Goal: Information Seeking & Learning: Learn about a topic

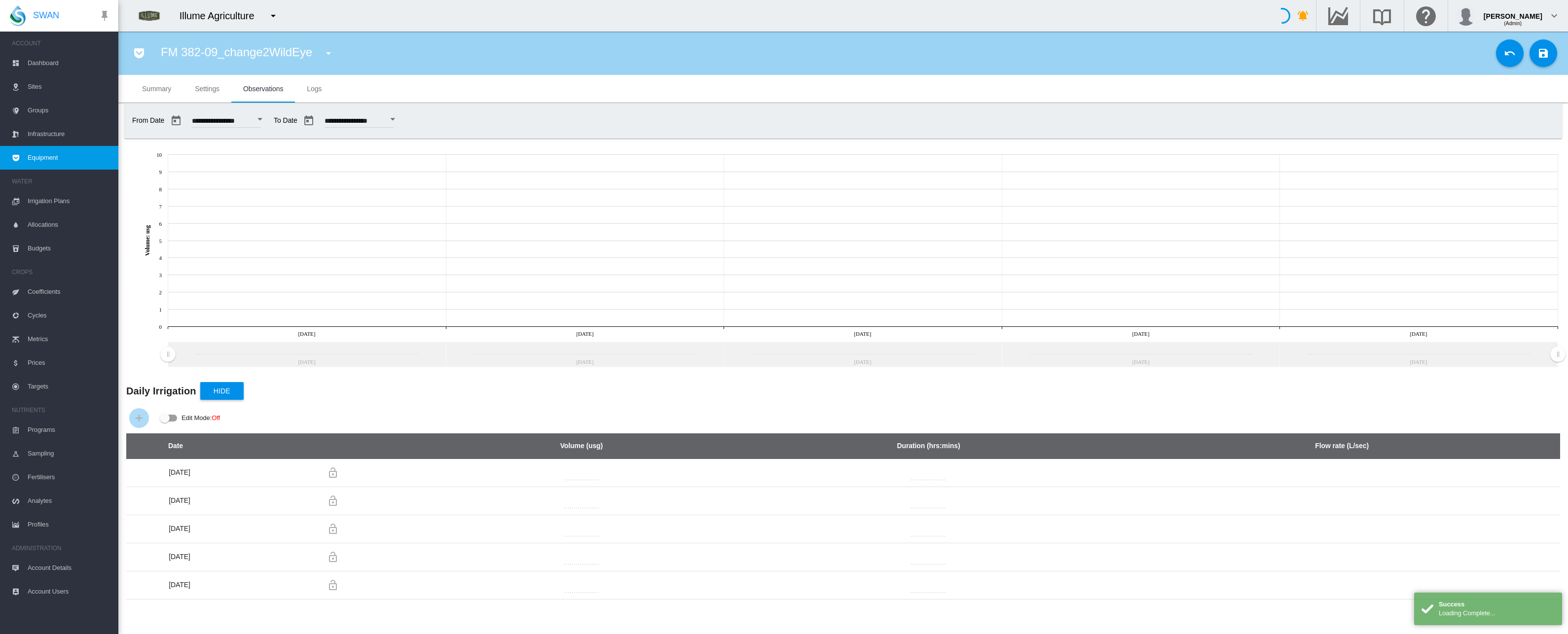
click at [203, 95] on md-tab-item "Settings" at bounding box center [207, 88] width 48 height 27
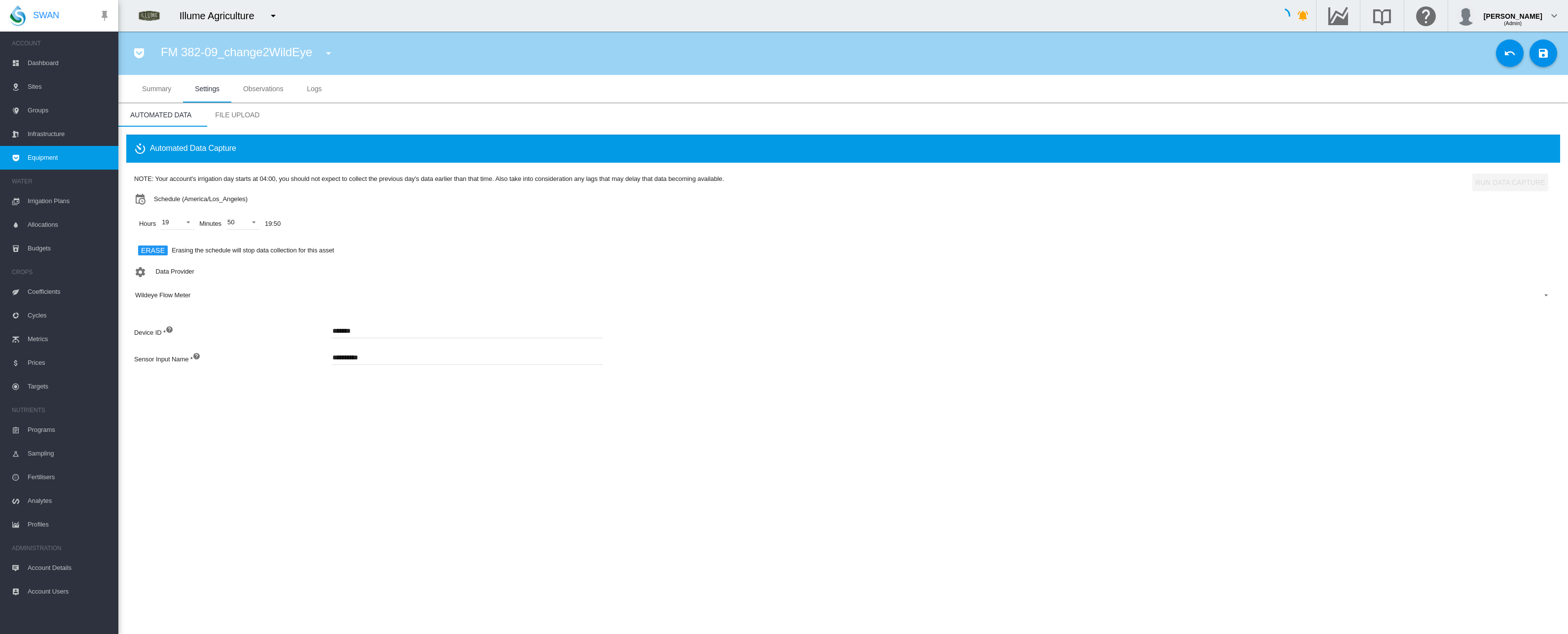
click at [246, 91] on span "Observations" at bounding box center [263, 88] width 40 height 8
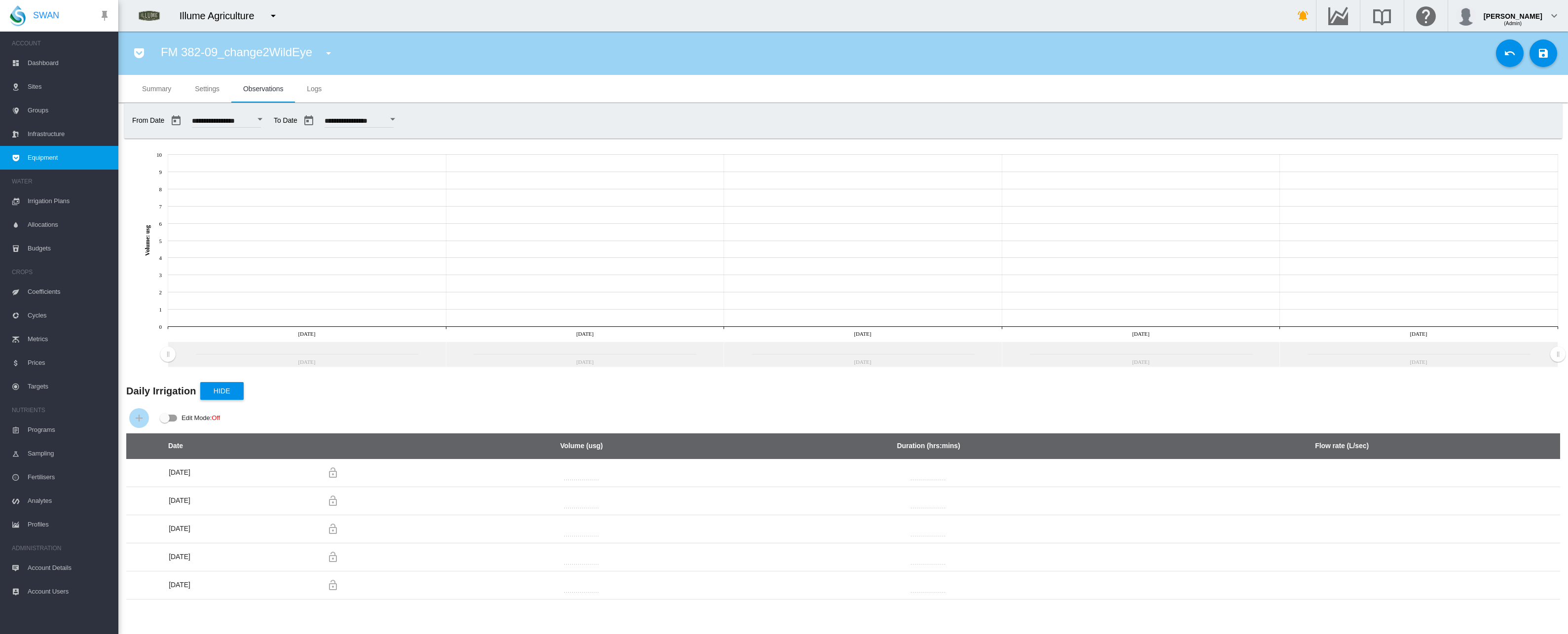
click at [262, 119] on div "Open calendar" at bounding box center [260, 119] width 5 height 2
click at [307, 206] on span "1" at bounding box center [312, 211] width 19 height 19
type input "**********"
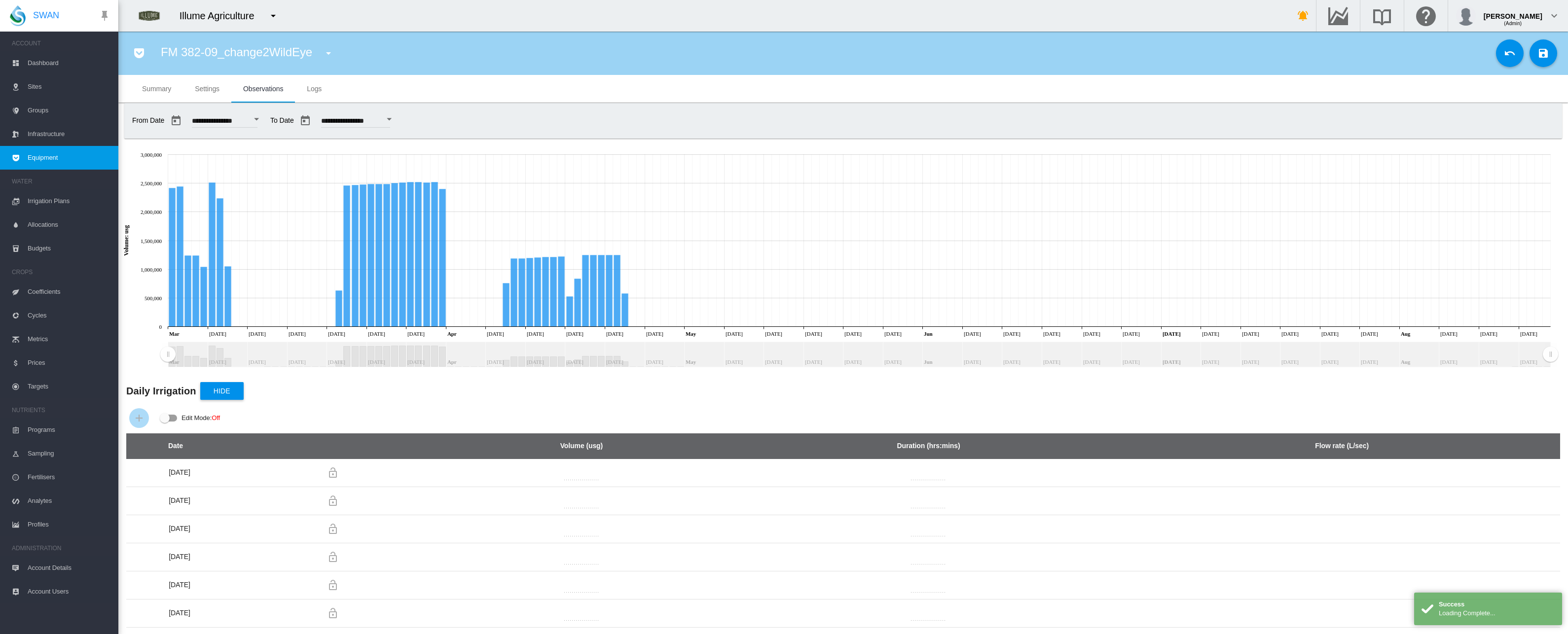
click at [399, 117] on button "Open calendar" at bounding box center [390, 119] width 18 height 18
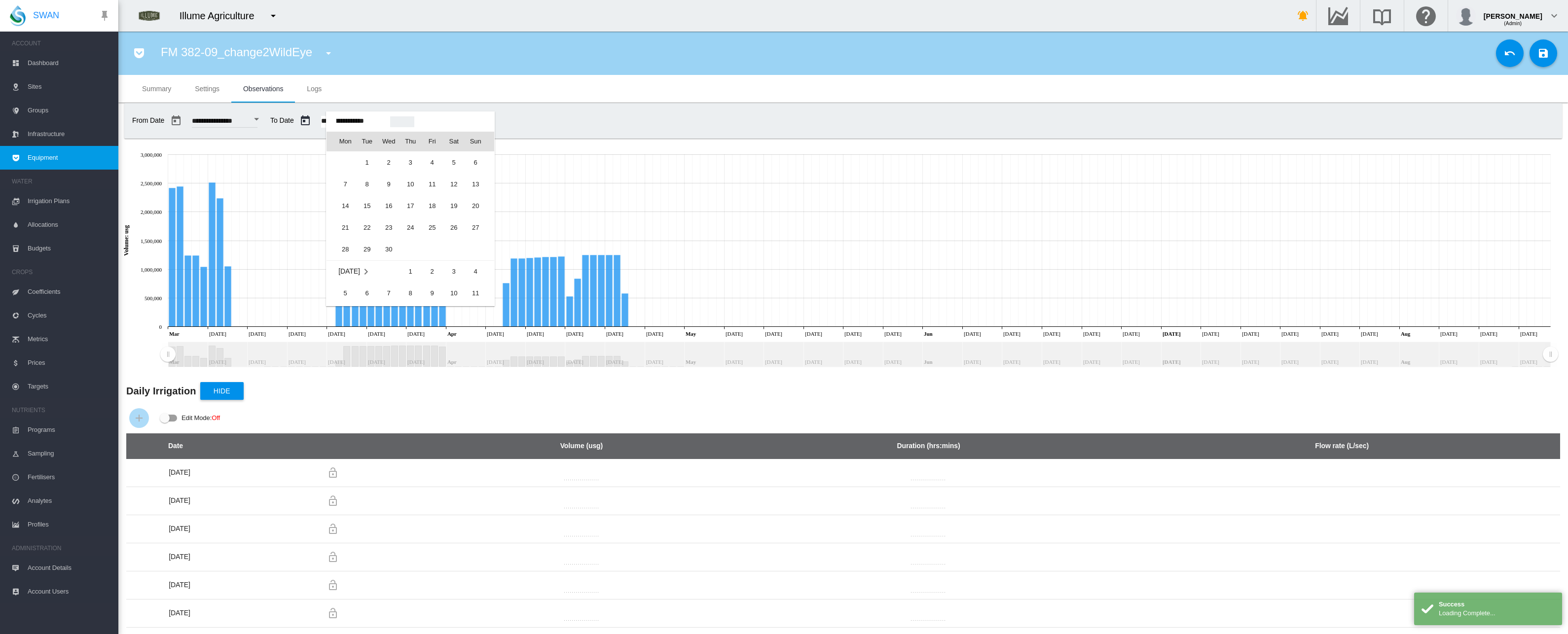
scroll to position [23894, 0]
click at [346, 158] on span "31" at bounding box center [345, 156] width 19 height 19
type input "**********"
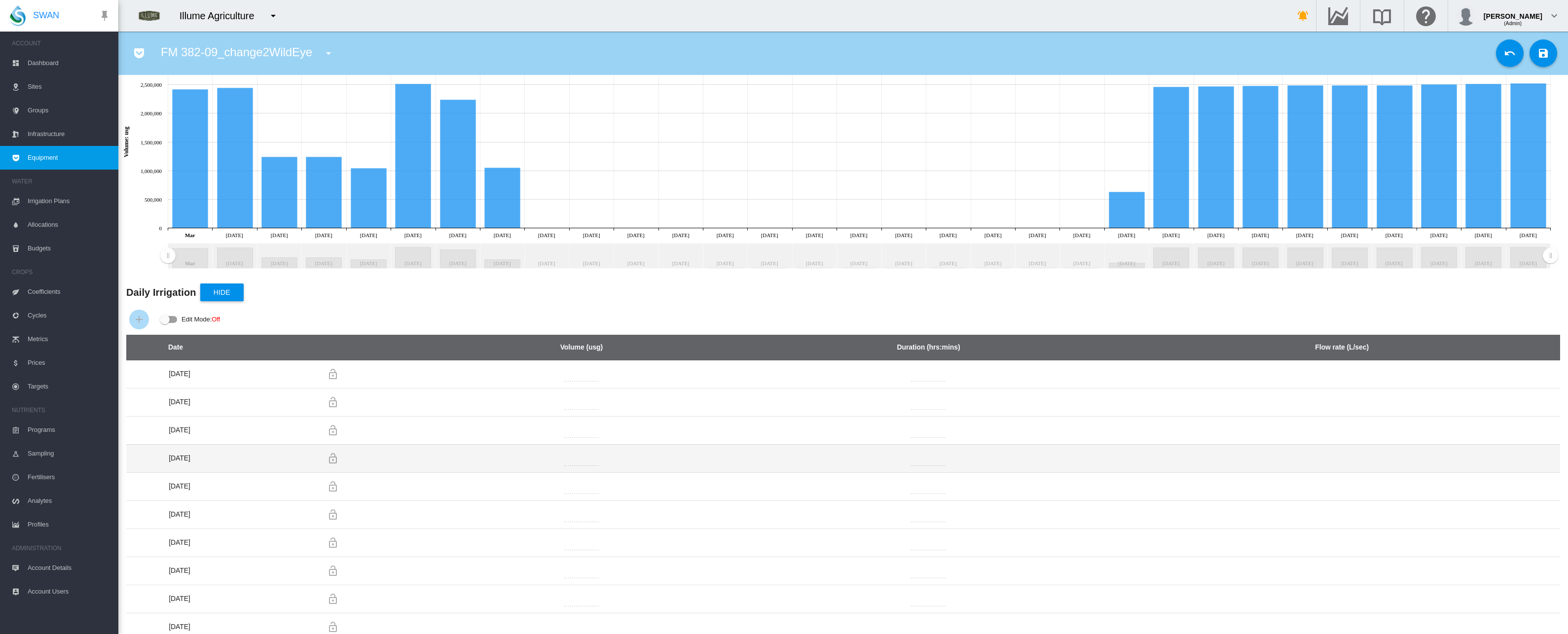
scroll to position [99, 0]
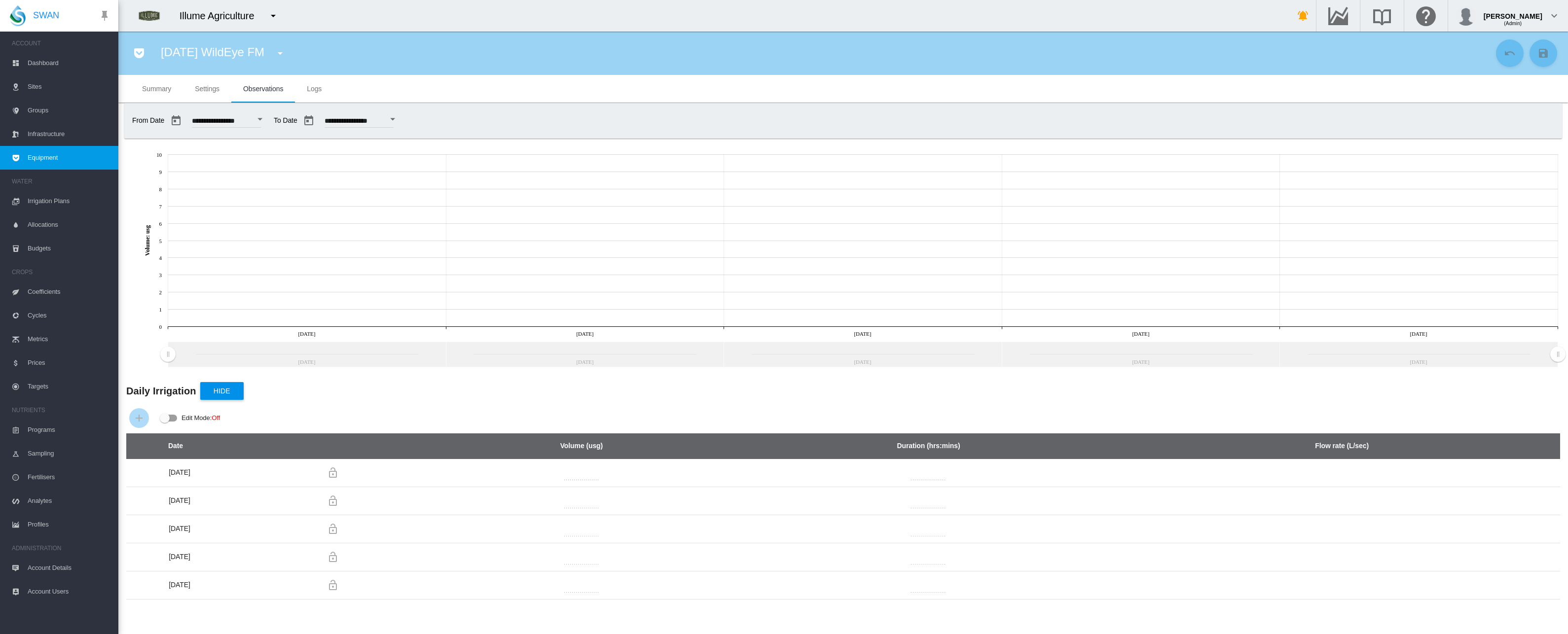
click at [269, 117] on button "Open calendar" at bounding box center [259, 119] width 18 height 18
click at [317, 187] on span "1" at bounding box center [312, 190] width 19 height 19
type input "**********"
click at [399, 121] on button "Open calendar" at bounding box center [390, 119] width 18 height 18
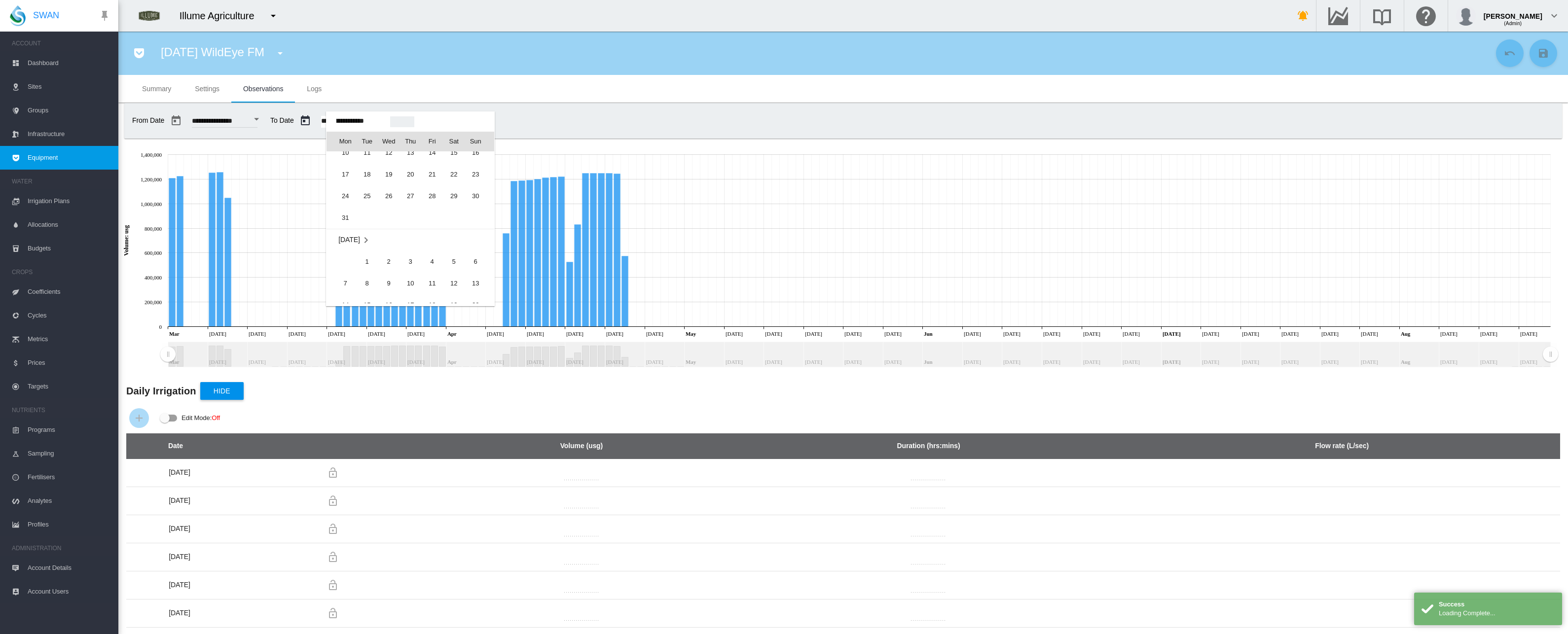
scroll to position [23826, 0]
click at [343, 220] on span "31" at bounding box center [345, 224] width 19 height 19
type input "**********"
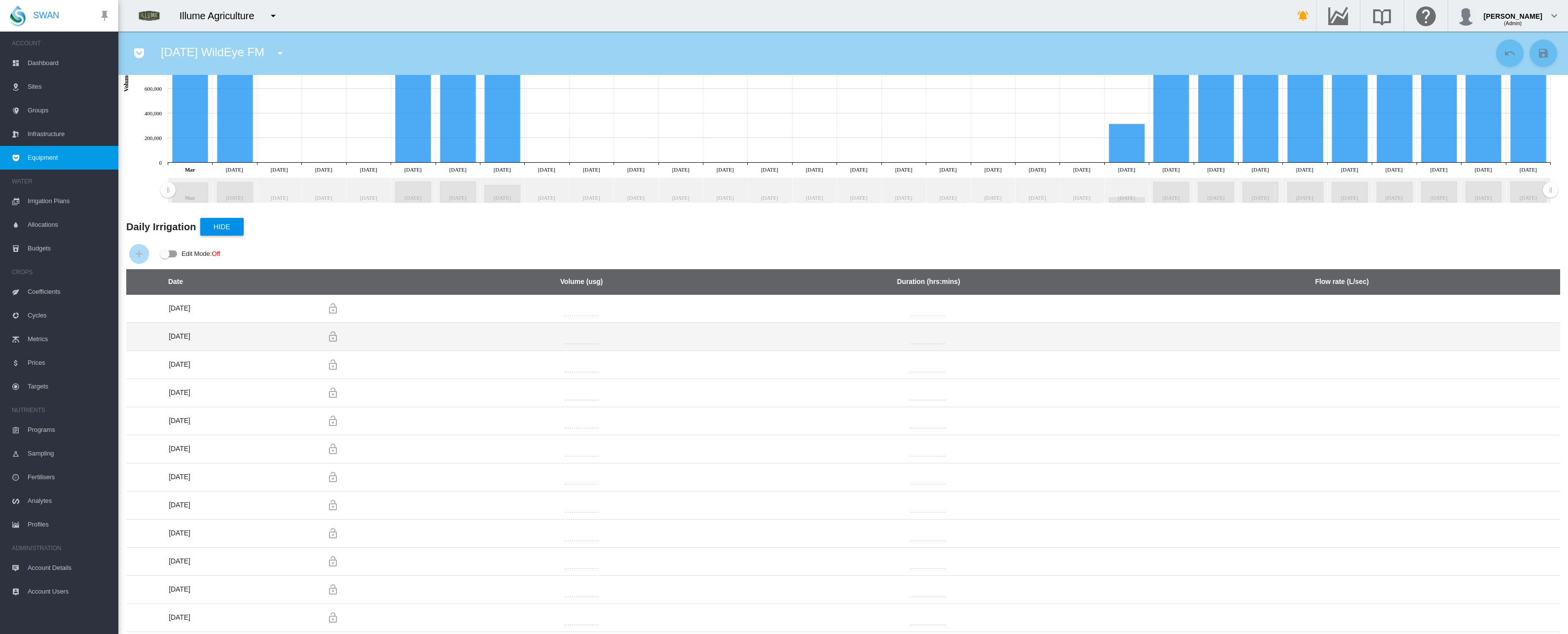
scroll to position [164, 0]
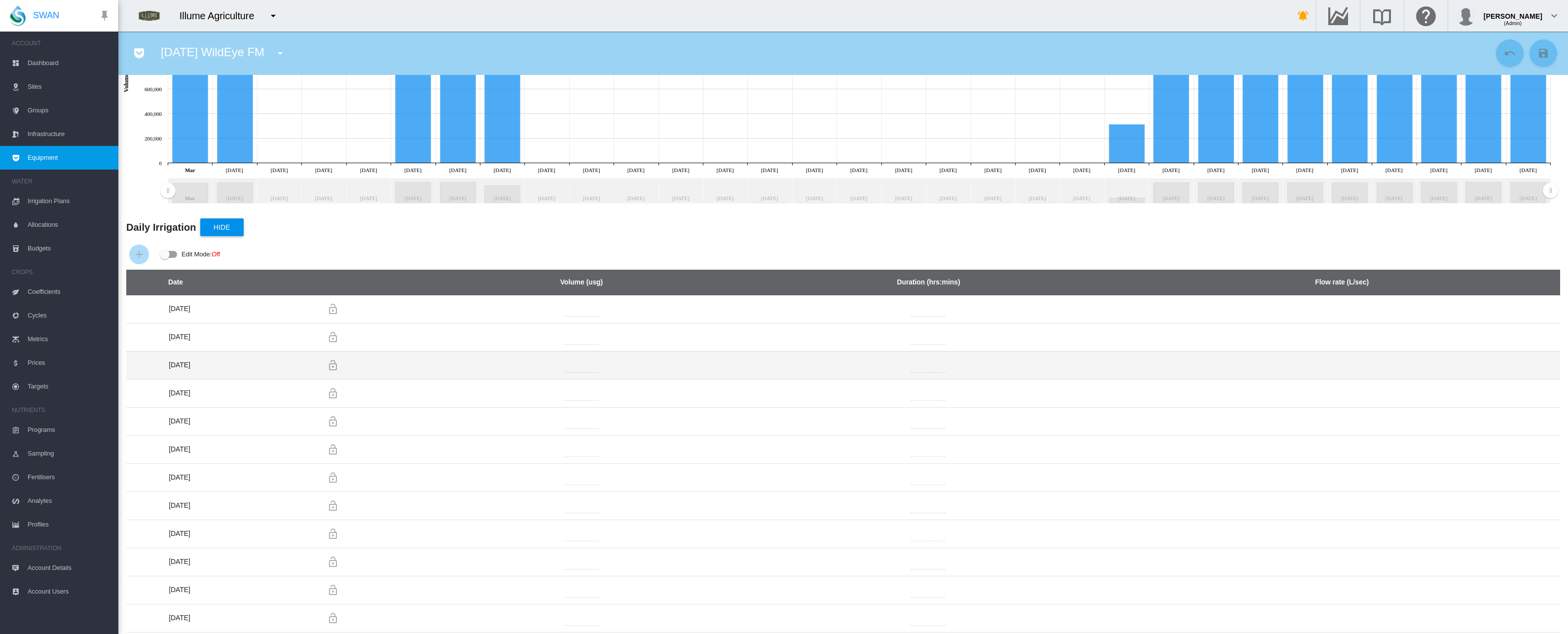
drag, startPoint x: 587, startPoint y: 341, endPoint x: 609, endPoint y: 369, distance: 35.6
click at [609, 369] on td "**********" at bounding box center [581, 365] width 281 height 28
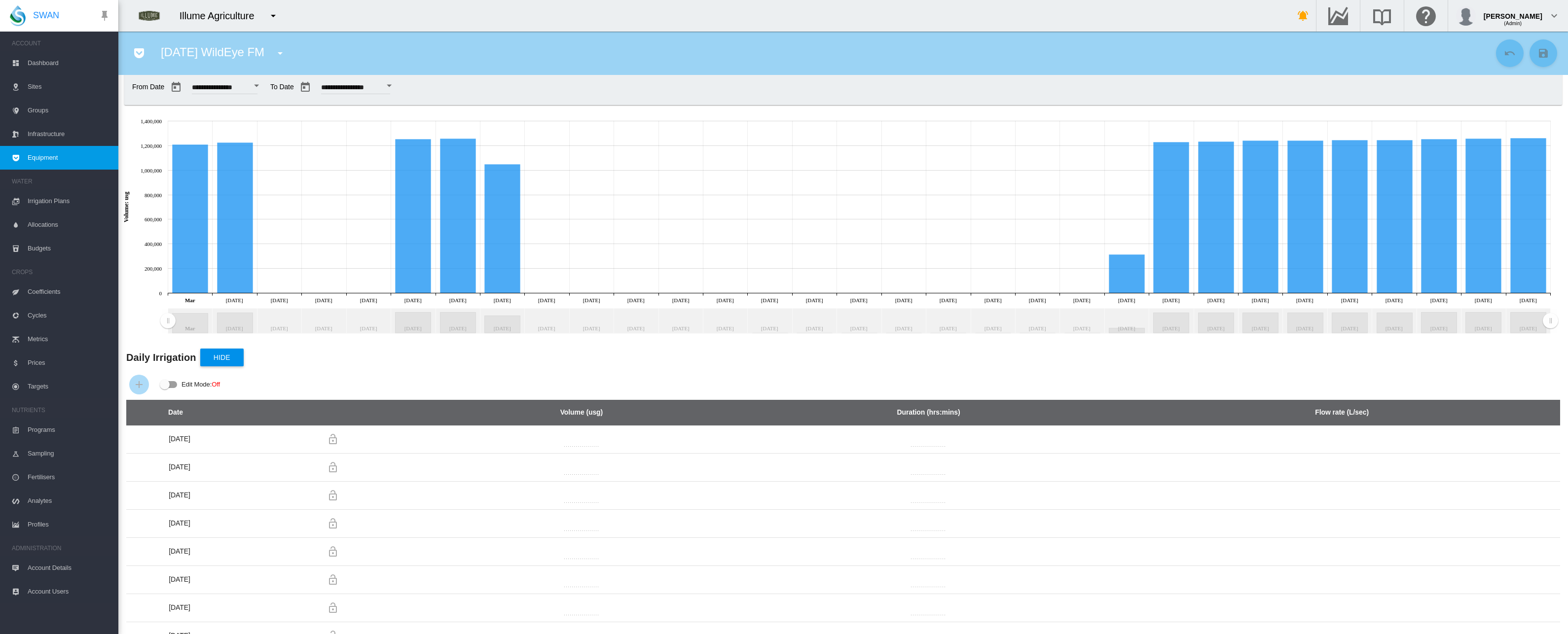
scroll to position [0, 0]
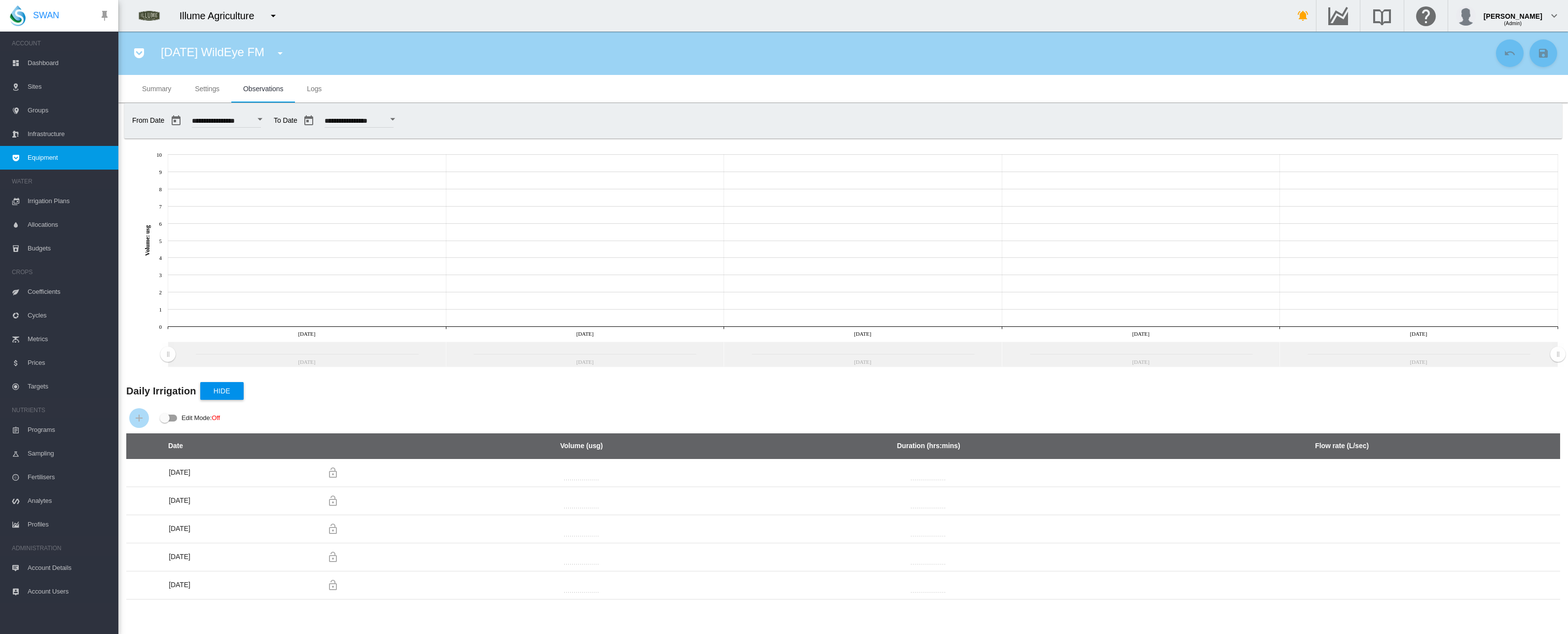
click at [275, 48] on md-icon "icon-menu-down" at bounding box center [280, 53] width 12 height 12
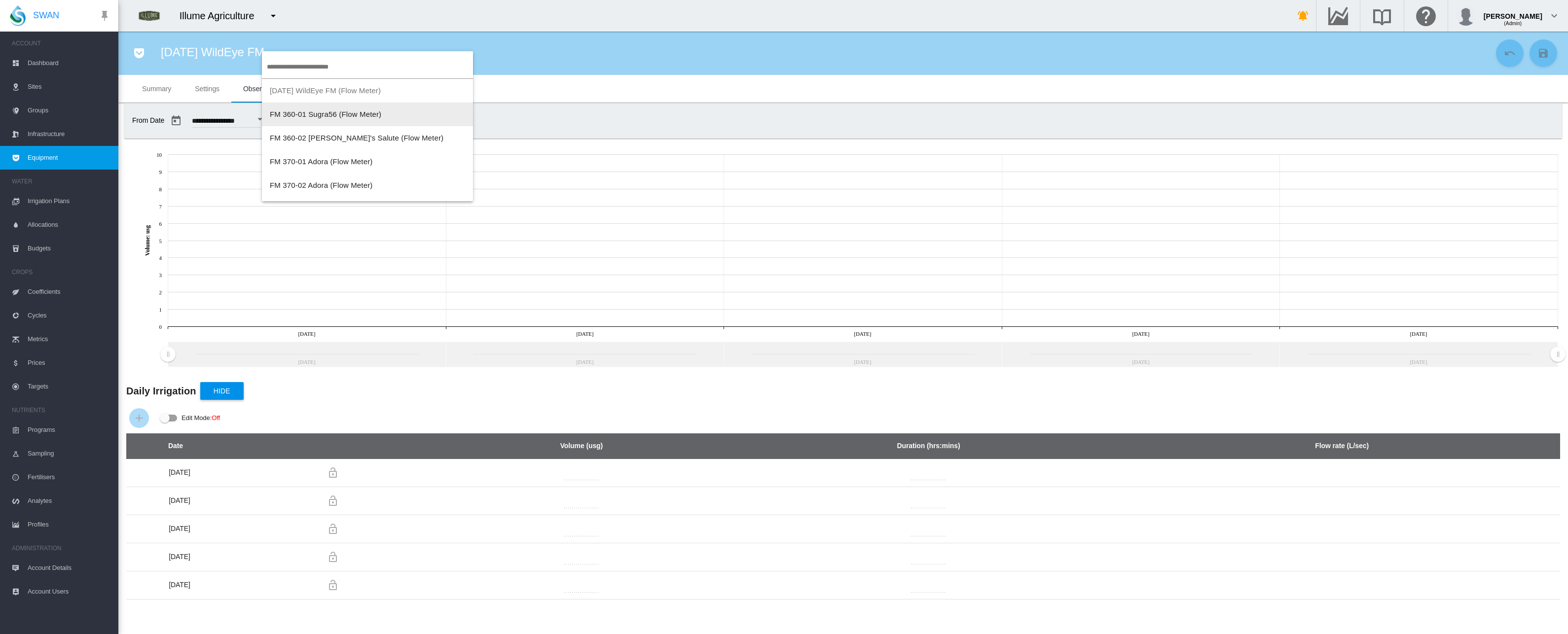
click at [387, 119] on button "FM 360-01 Sugra56 (Flow Meter)" at bounding box center [367, 114] width 211 height 24
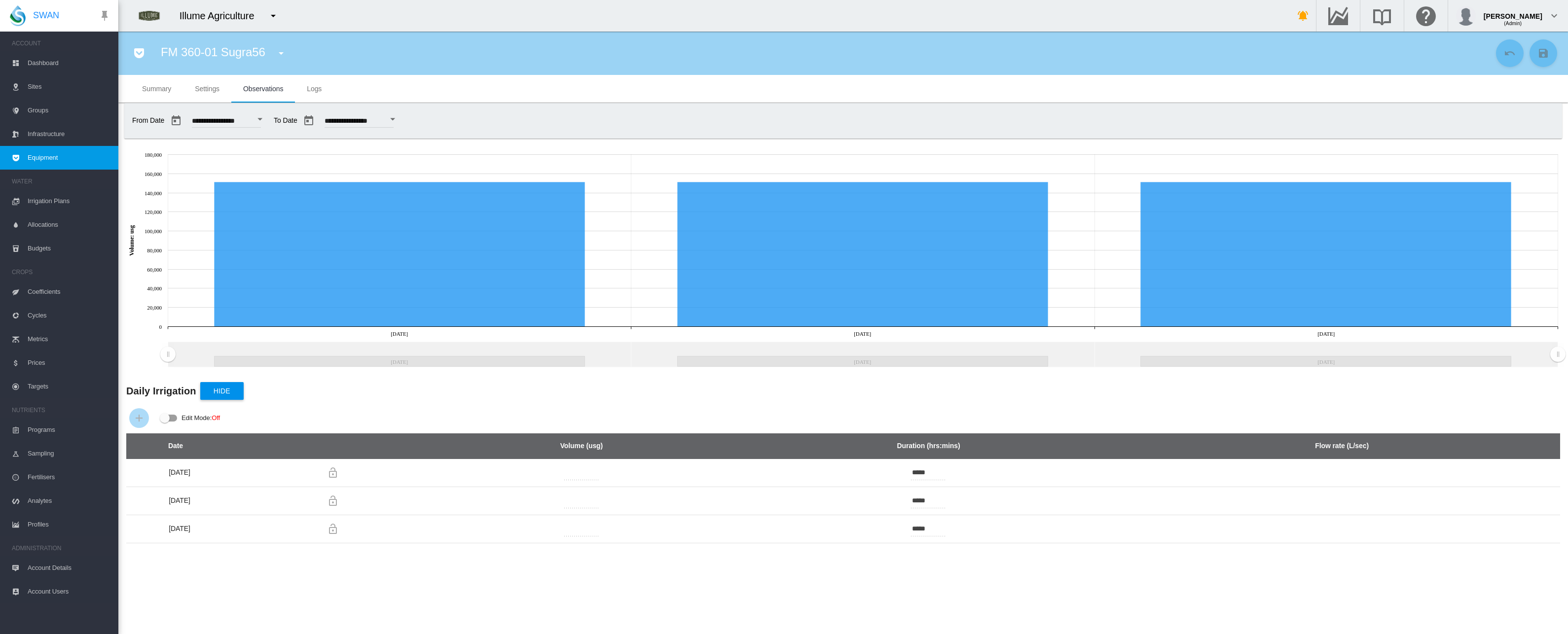
click at [196, 85] on span "Settings" at bounding box center [207, 88] width 25 height 8
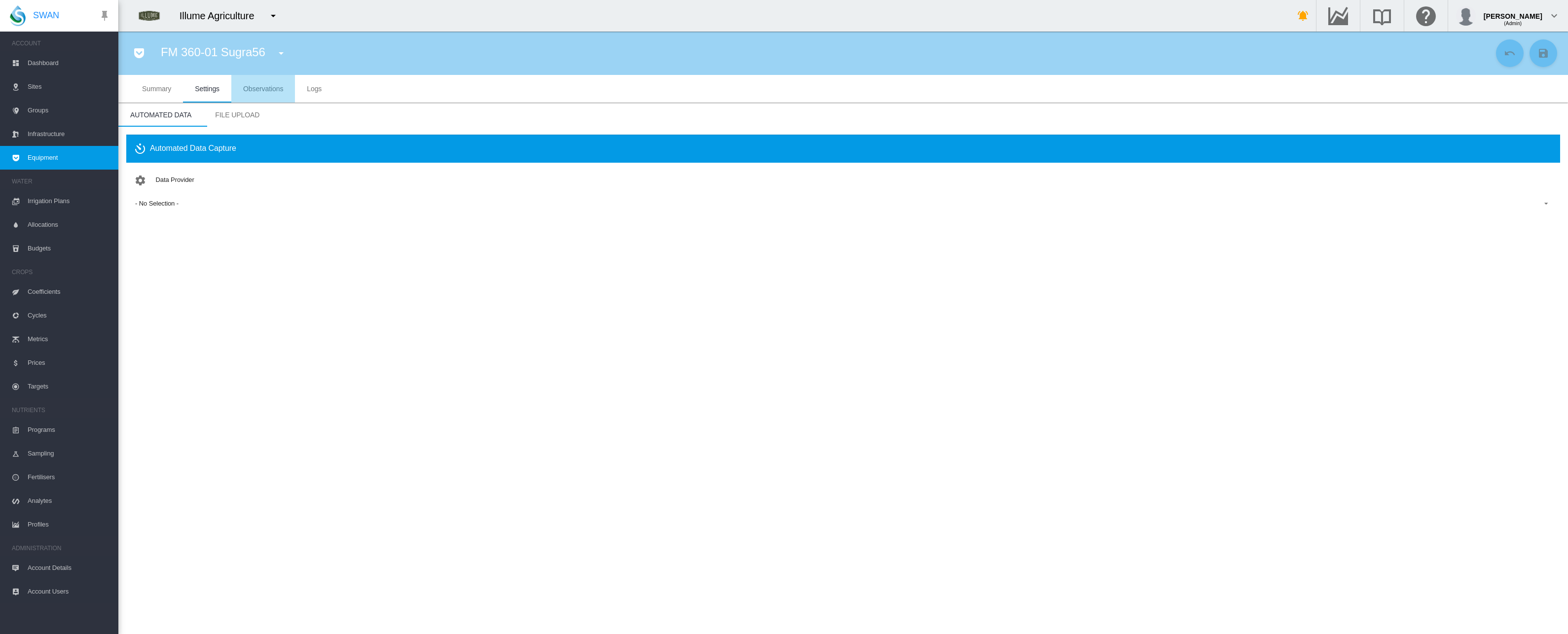
click at [254, 86] on span "Observations" at bounding box center [263, 88] width 40 height 8
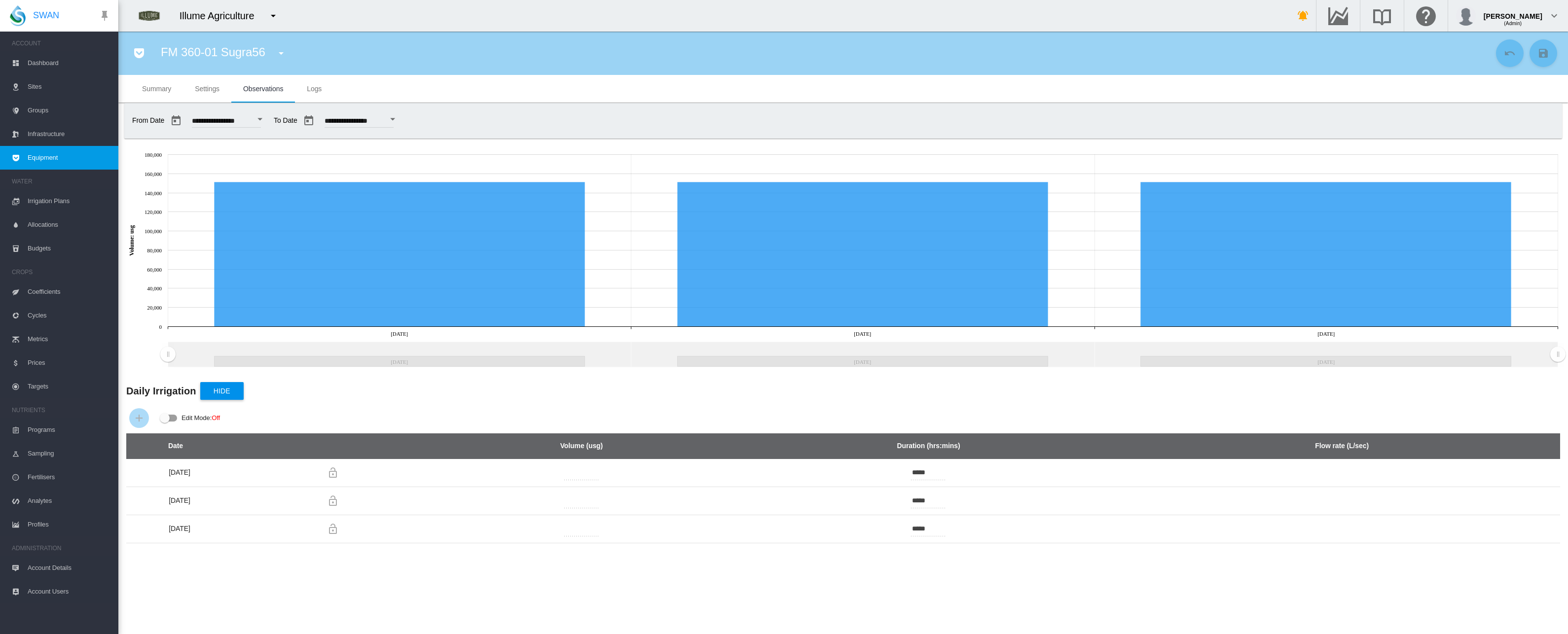
click at [219, 86] on span "Settings" at bounding box center [207, 88] width 25 height 8
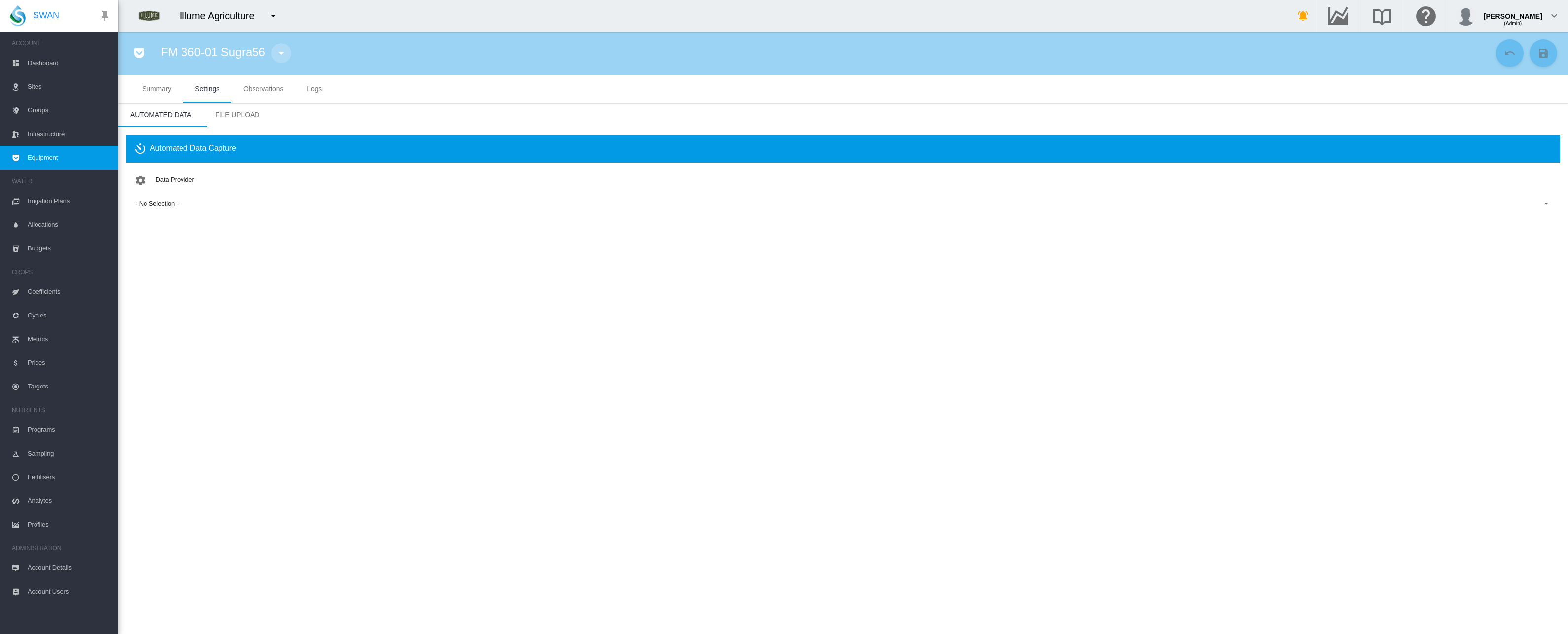
click at [273, 46] on button "button" at bounding box center [281, 53] width 19 height 19
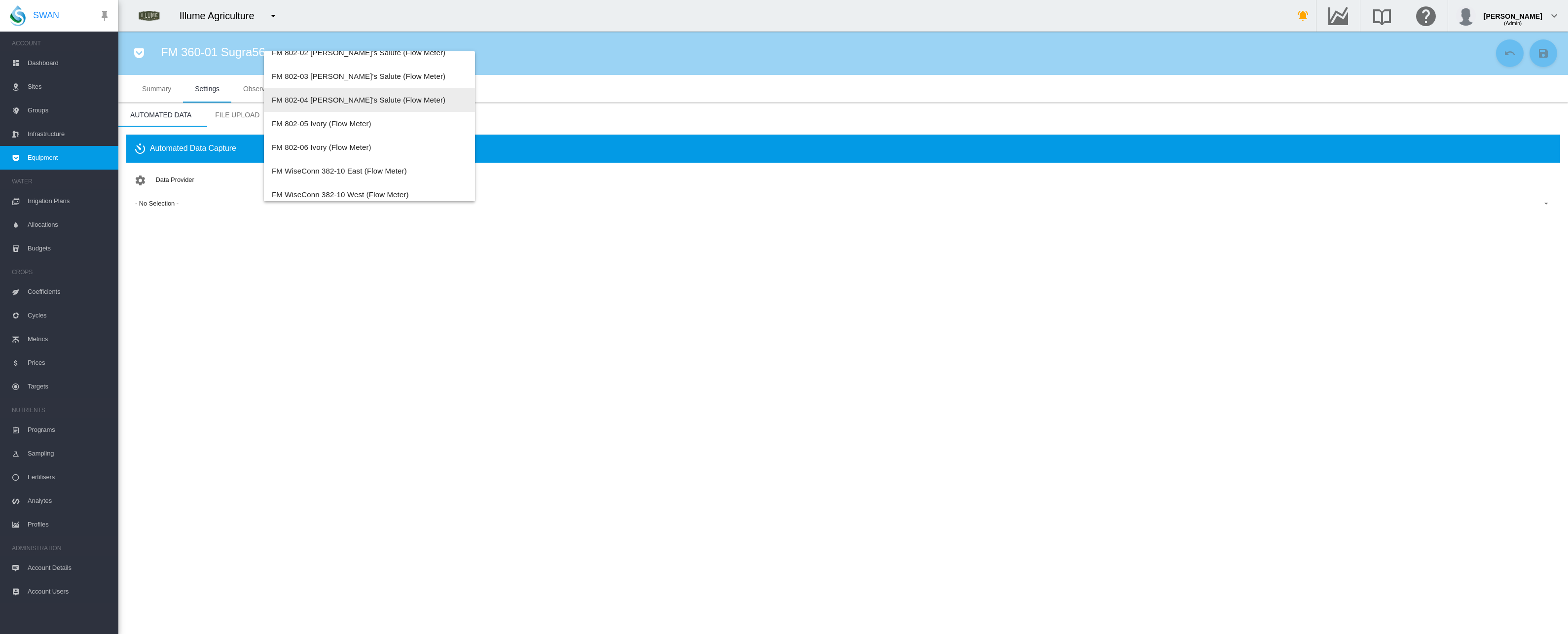
scroll to position [1268, 0]
click at [331, 126] on span "FM 802-05 Ivory (Flow Meter)" at bounding box center [321, 124] width 100 height 9
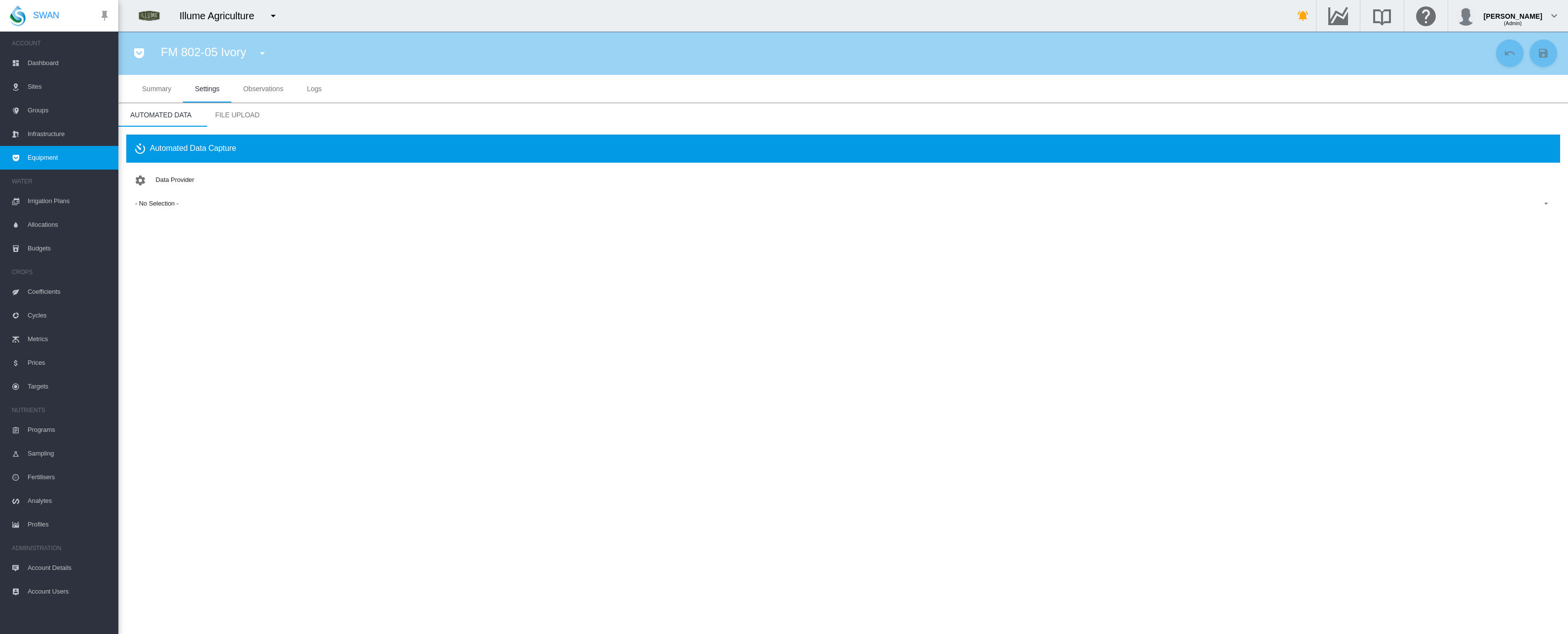
click at [657, 313] on section "FM 802-05 Ivory Aug 18 WildEye FM (Flow Meter) FM 360-01 Sugra56 (Flow Meter) F…" at bounding box center [843, 333] width 1450 height 602
click at [251, 86] on span "Observations" at bounding box center [263, 88] width 40 height 8
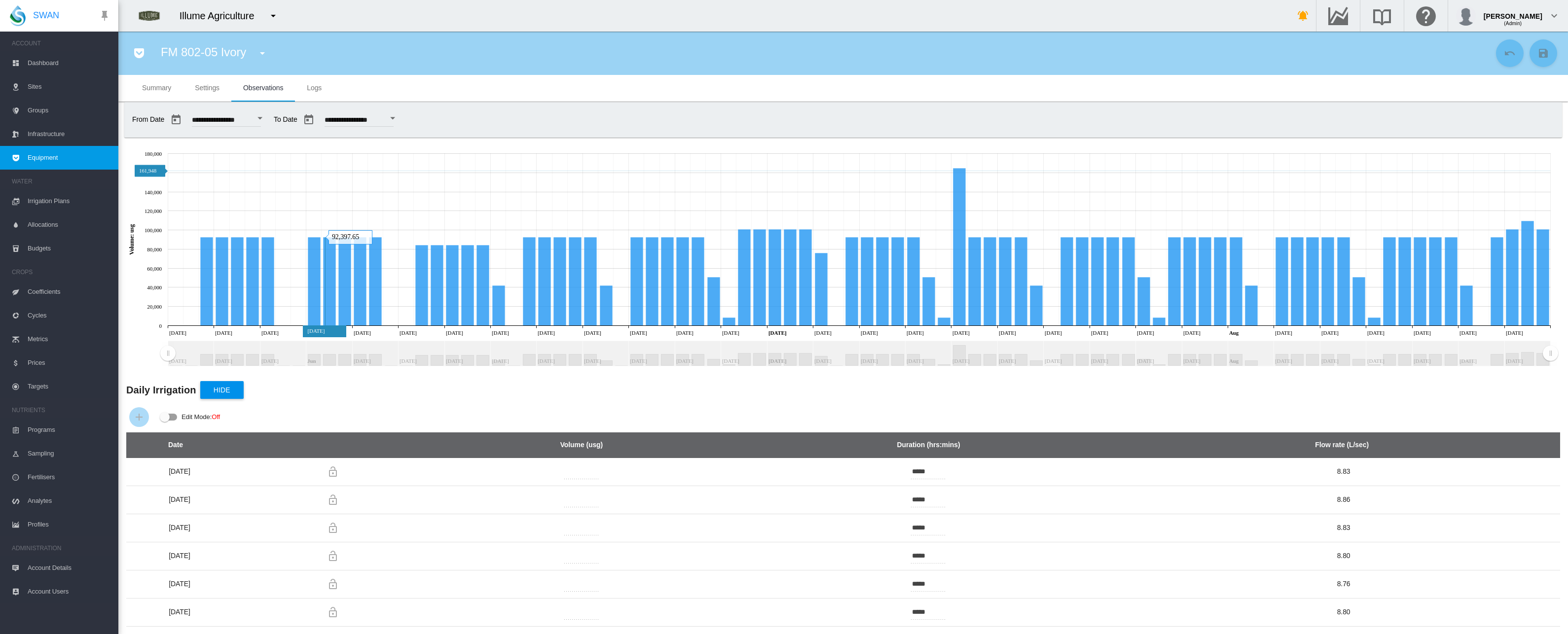
scroll to position [1, 0]
click at [203, 87] on span "Settings" at bounding box center [207, 87] width 25 height 8
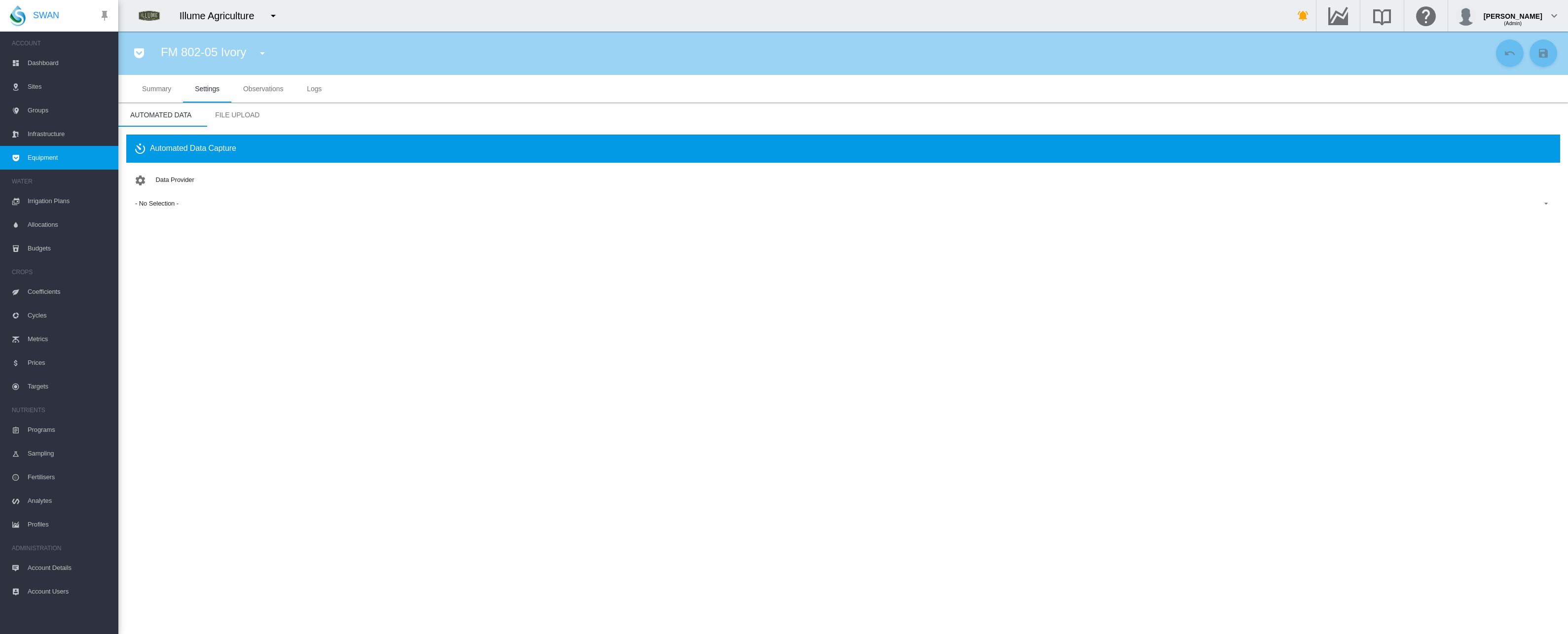
scroll to position [0, 0]
click at [201, 209] on md-select-value "- No Selection -" at bounding box center [843, 204] width 1418 height 15
click at [248, 396] on md-backdrop at bounding box center [784, 317] width 1568 height 634
click at [277, 92] on span "Observations" at bounding box center [263, 88] width 40 height 8
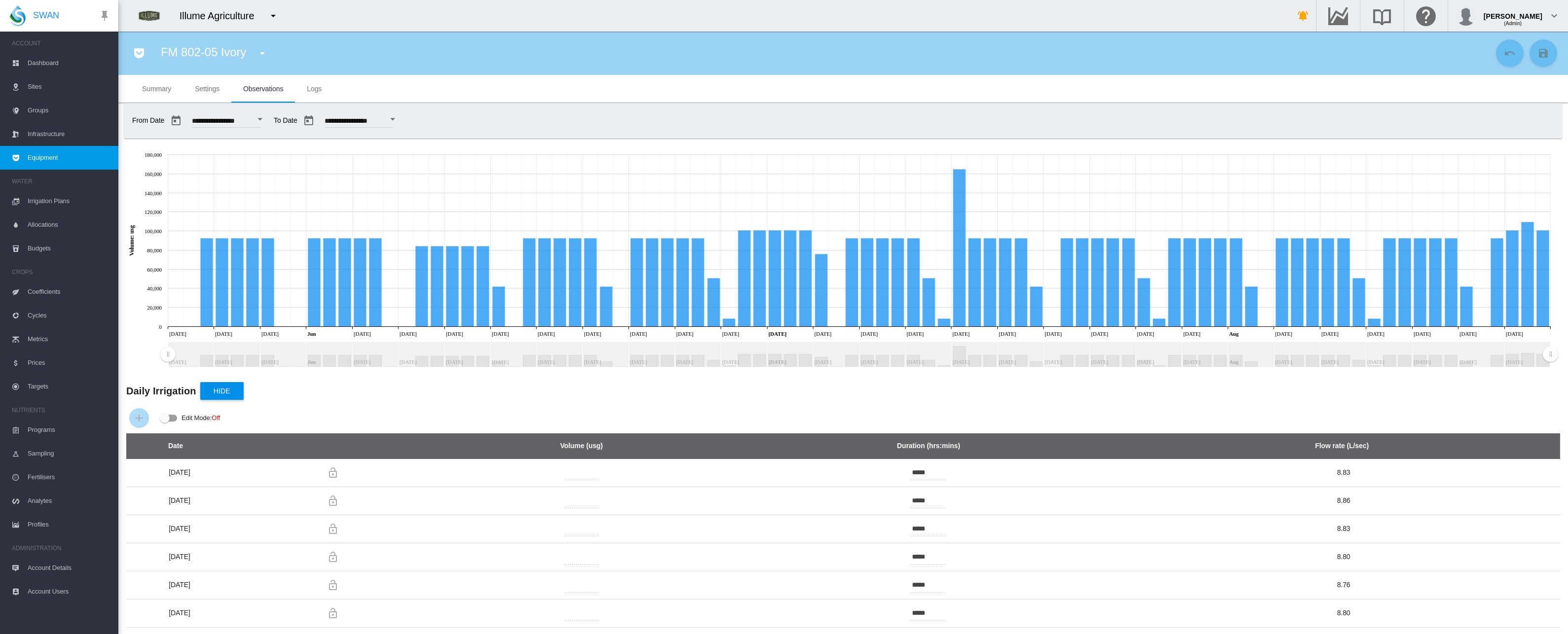
click at [210, 89] on span "Settings" at bounding box center [207, 88] width 25 height 8
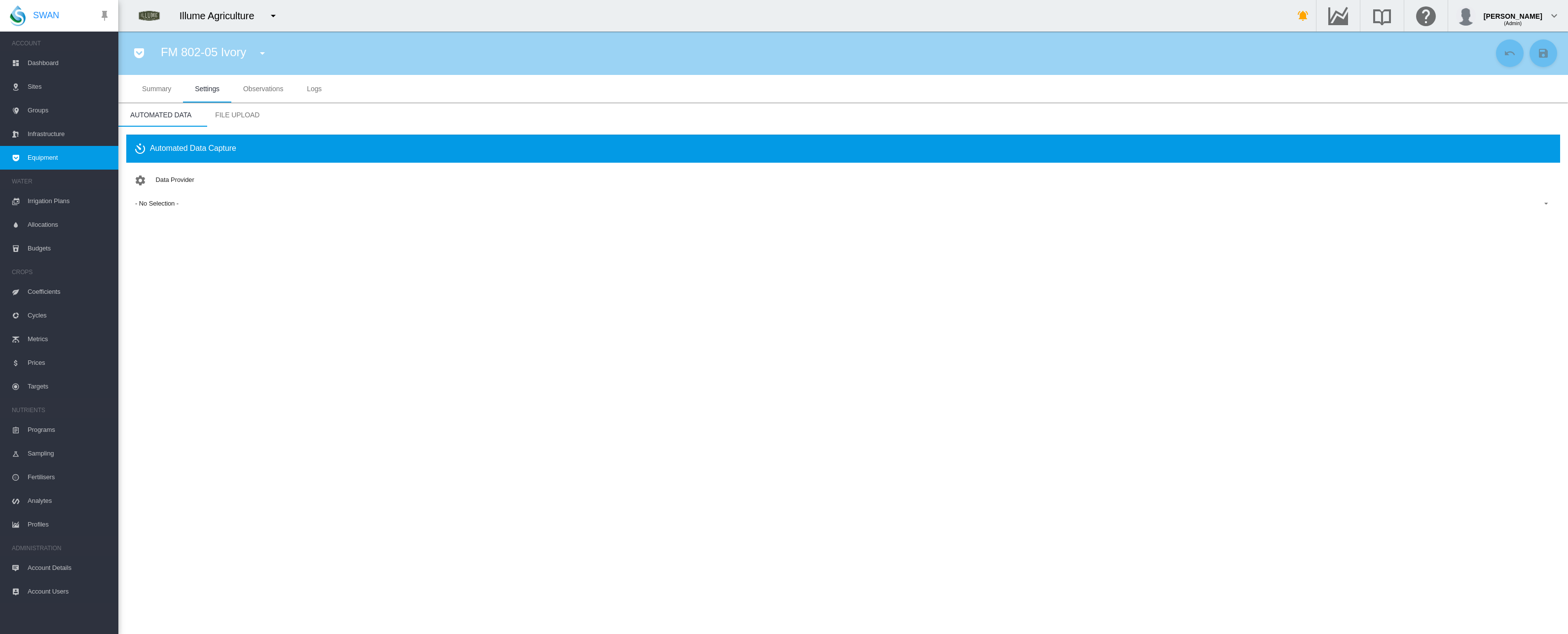
click at [173, 201] on div "- No Selection -" at bounding box center [156, 203] width 43 height 7
click at [187, 335] on md-backdrop at bounding box center [784, 317] width 1568 height 634
click at [272, 94] on md-tab-item "Observations" at bounding box center [263, 88] width 64 height 27
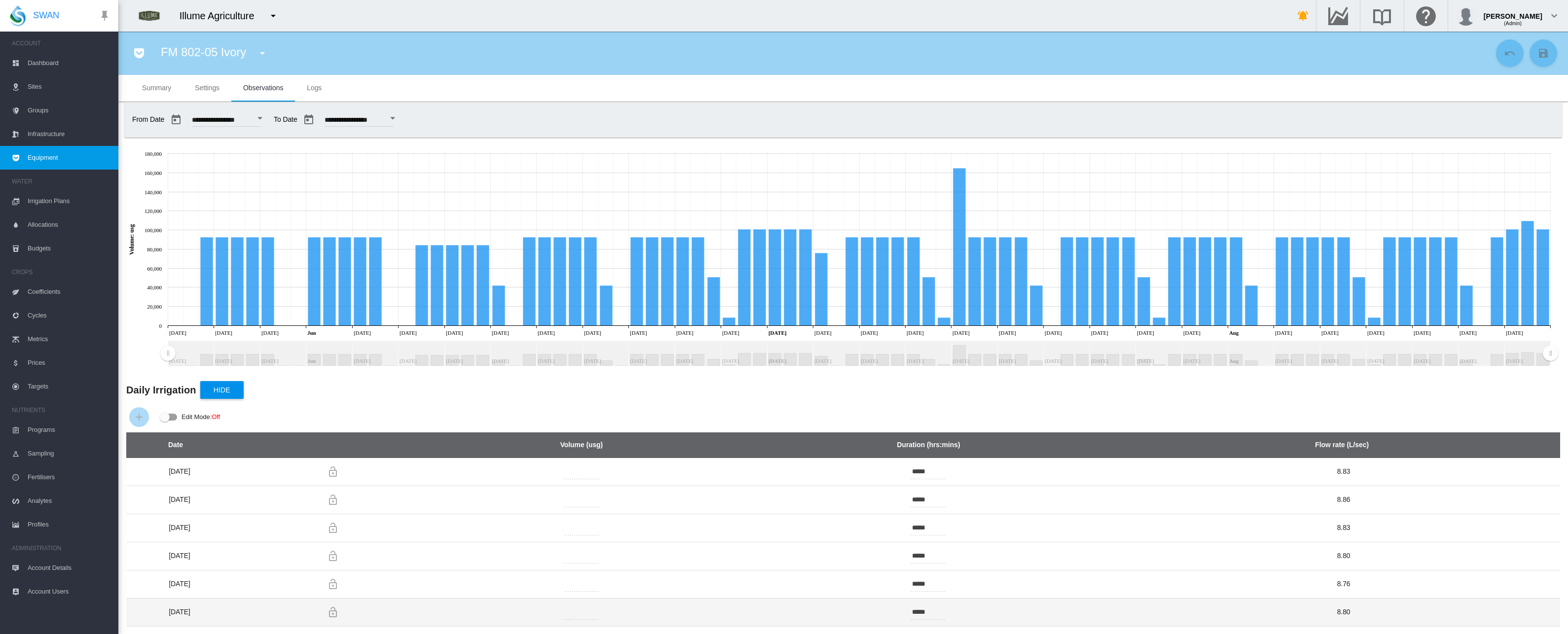
scroll to position [1, 0]
